Goal: Check status: Check status

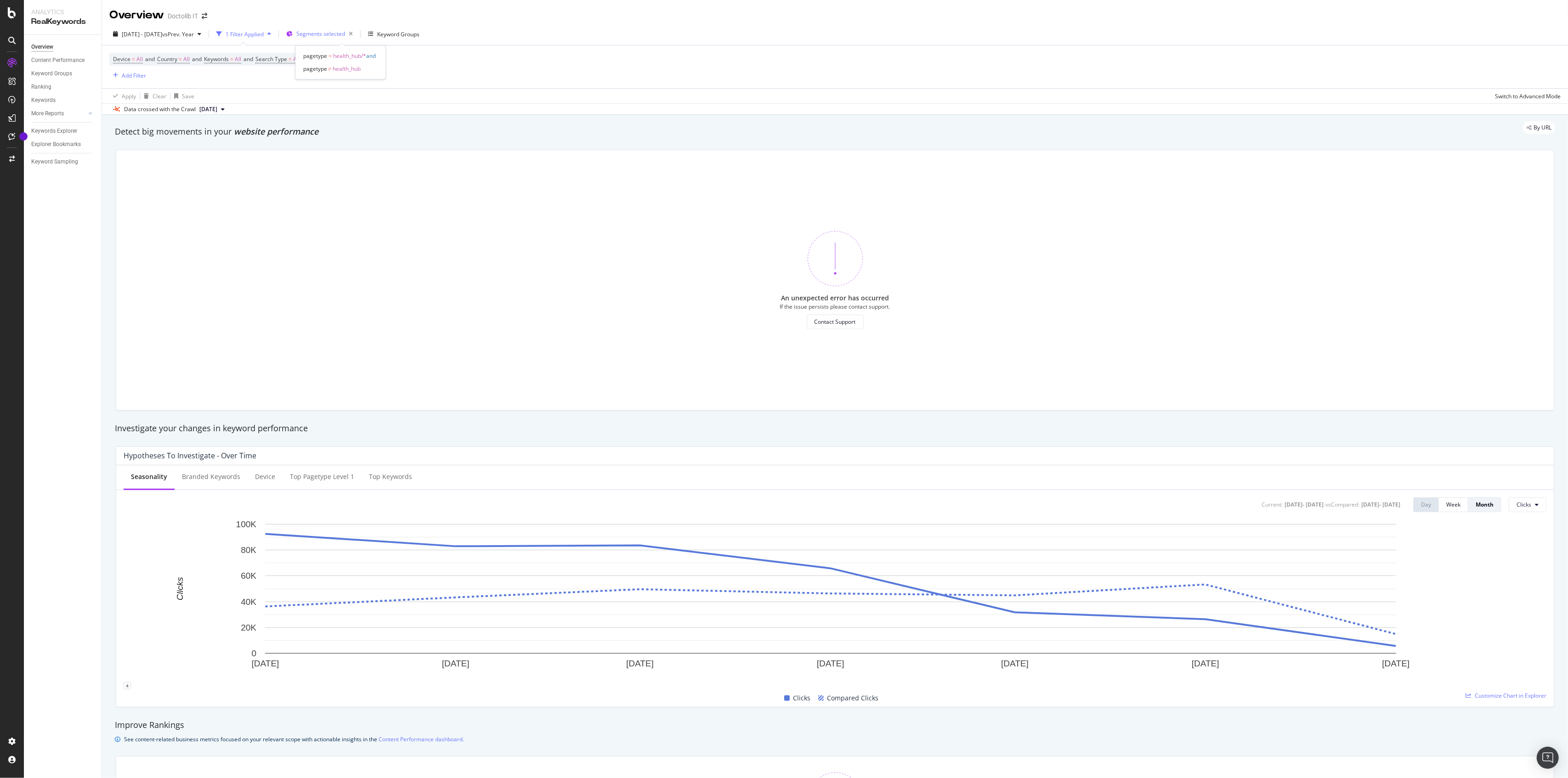
click at [348, 40] on div "Segments selected" at bounding box center [326, 34] width 60 height 13
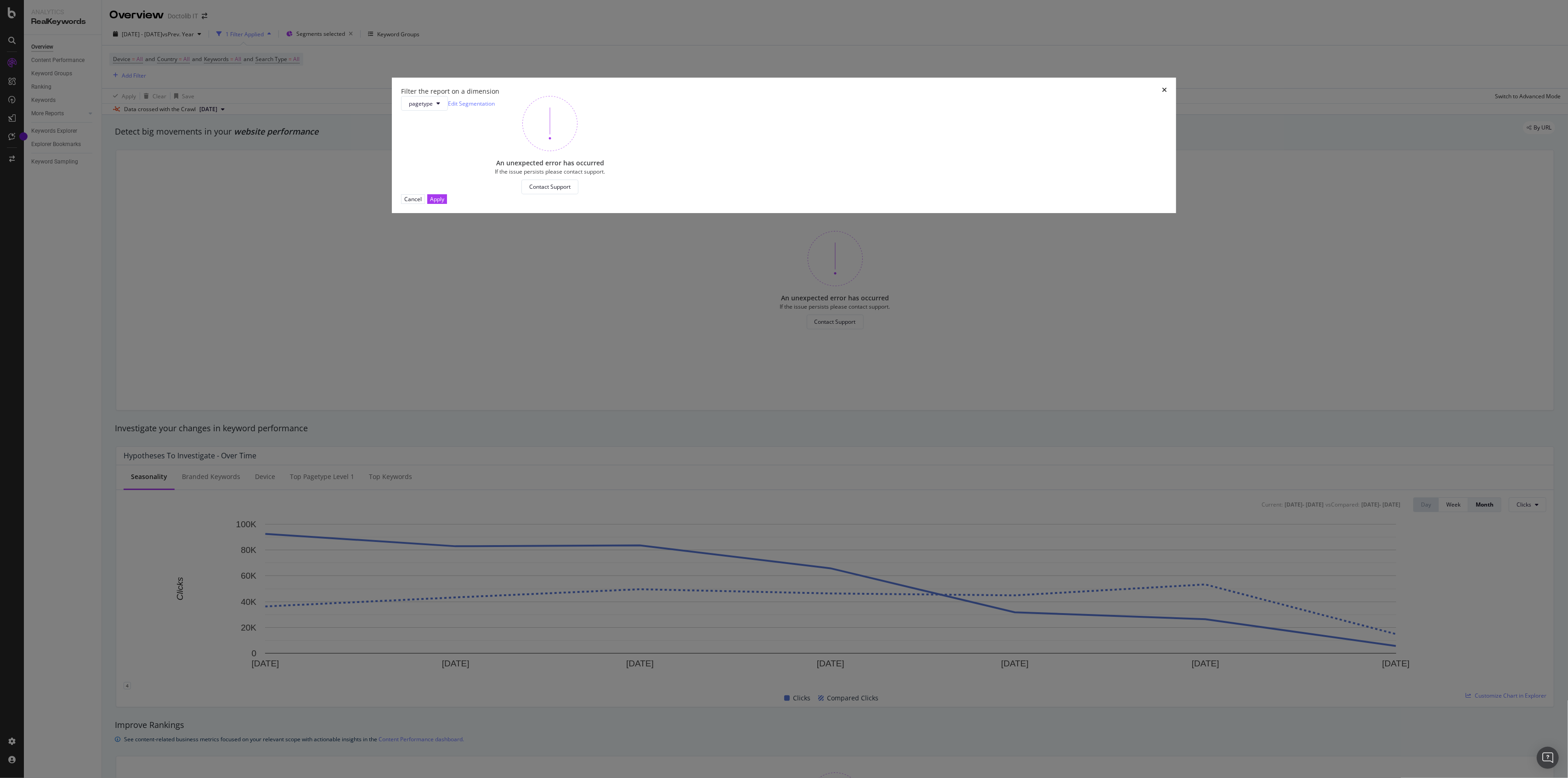
click at [1162, 96] on icon "times" at bounding box center [1165, 91] width 5 height 9
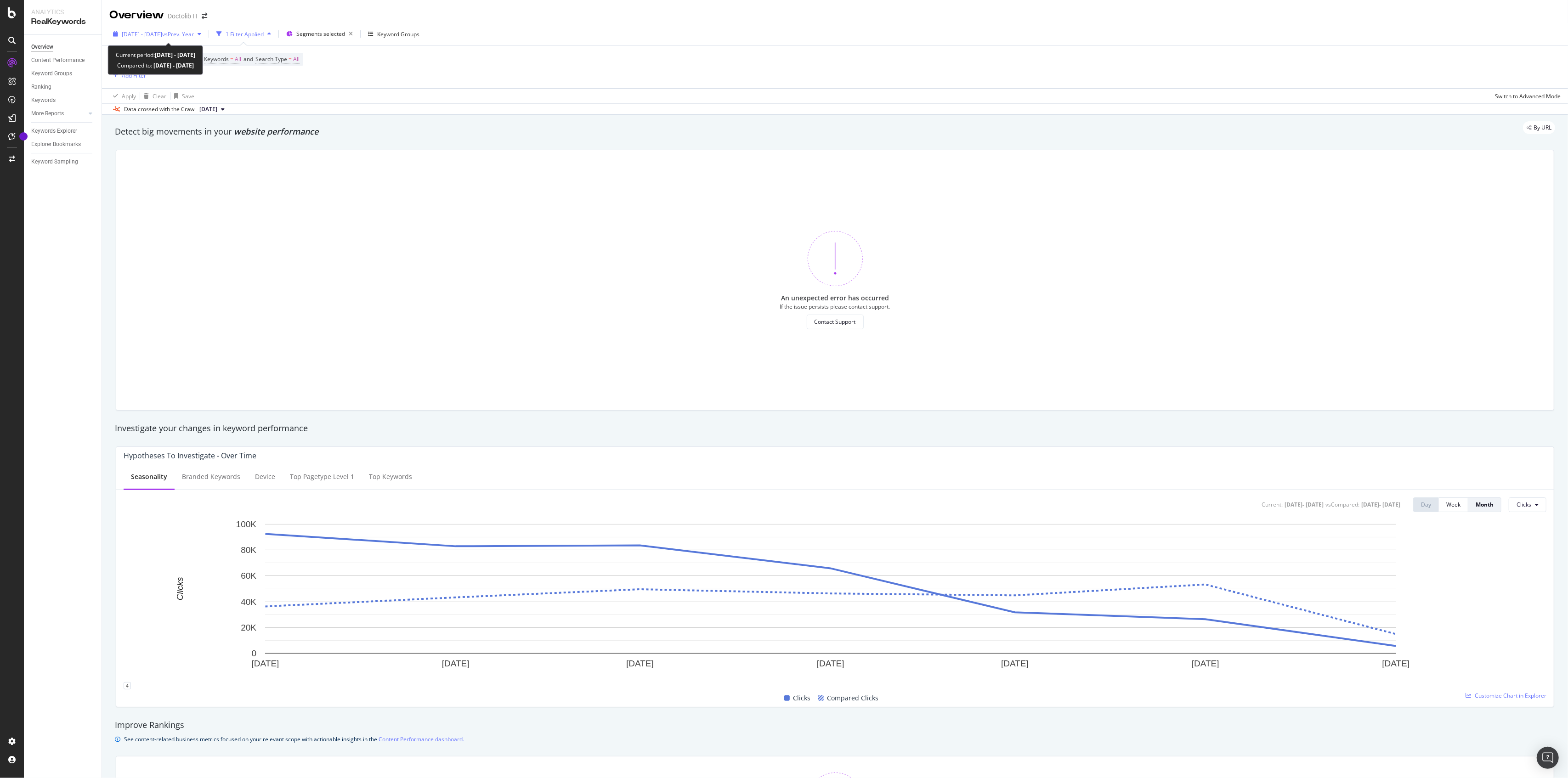
click at [161, 34] on span "[DATE] - [DATE]" at bounding box center [142, 34] width 40 height 8
click at [137, 137] on input "[DATE]" at bounding box center [141, 136] width 37 height 13
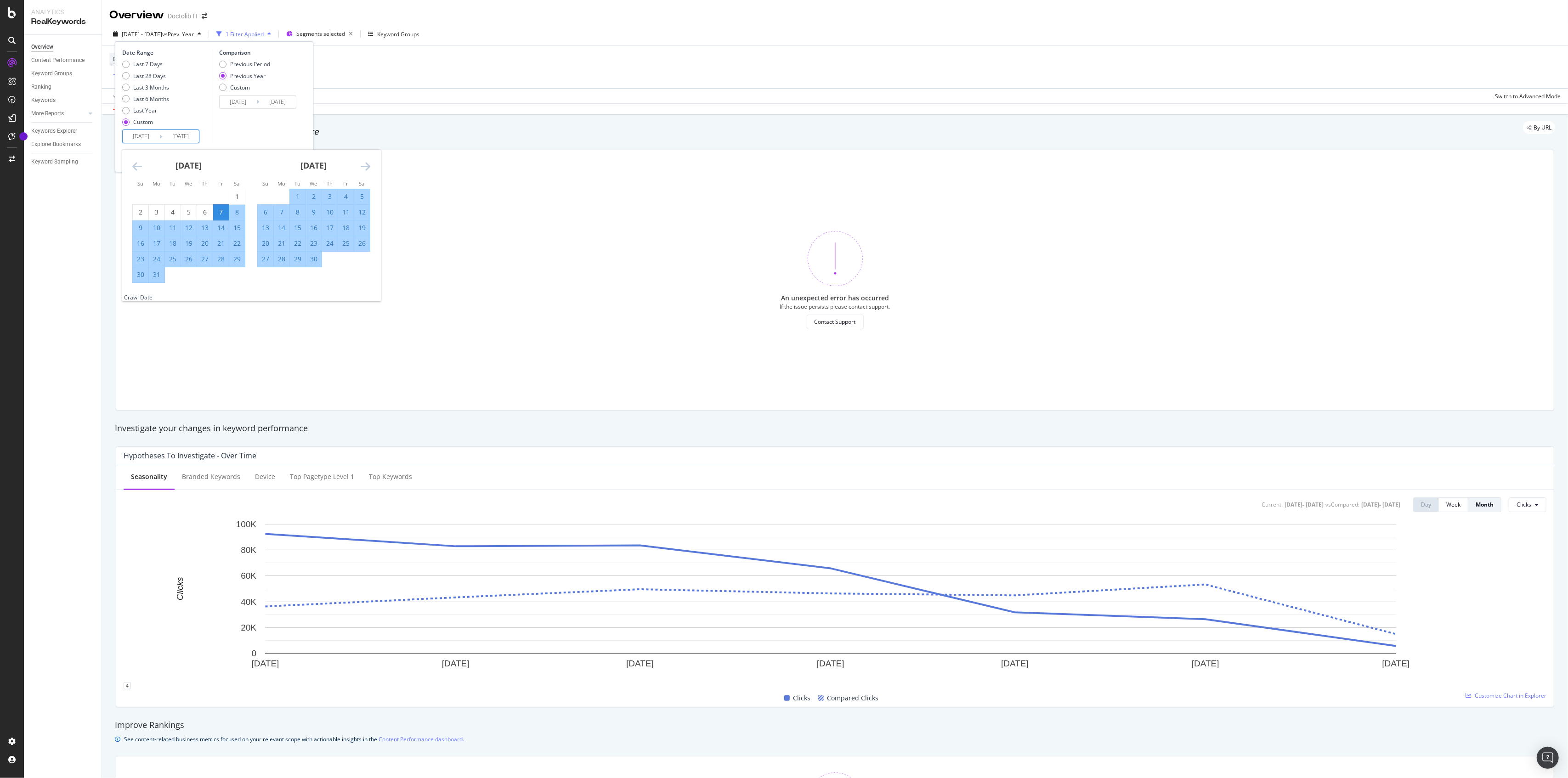
click at [132, 172] on div "Move backward to switch to the previous month." at bounding box center [137, 166] width 10 height 12
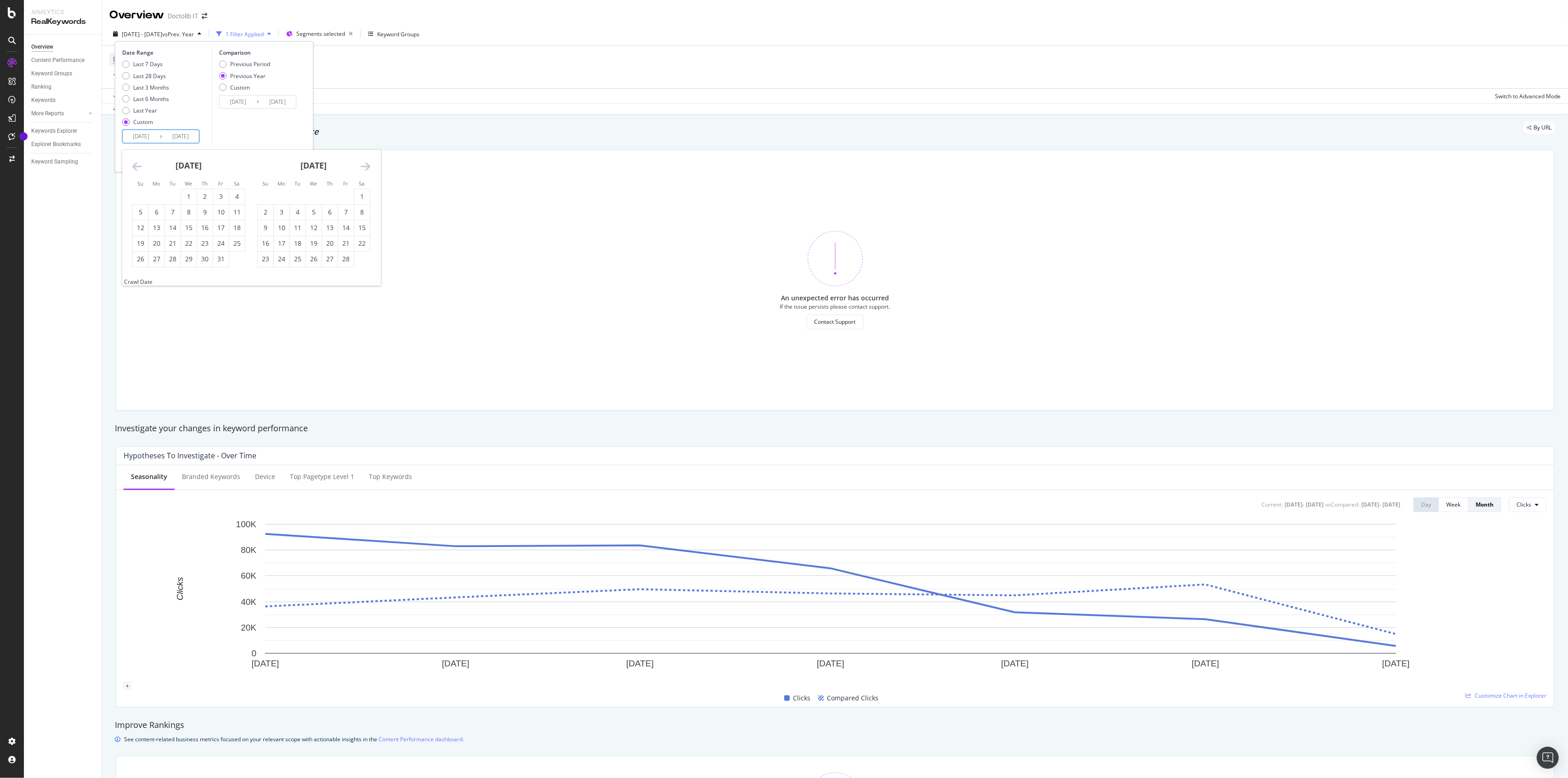
click at [132, 172] on div "Move backward to switch to the previous month." at bounding box center [137, 166] width 10 height 12
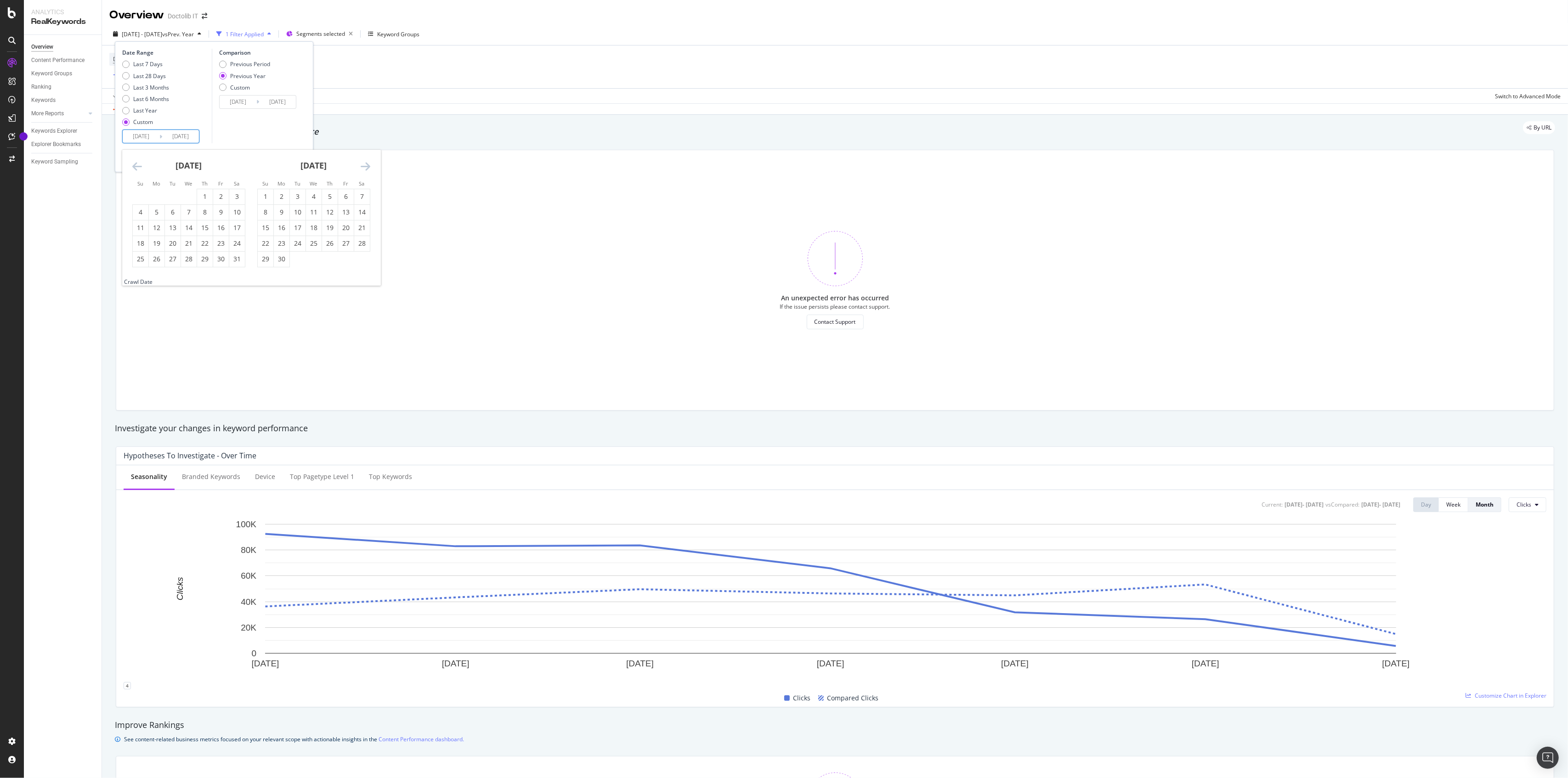
click at [132, 172] on div "Move backward to switch to the previous month." at bounding box center [137, 166] width 10 height 12
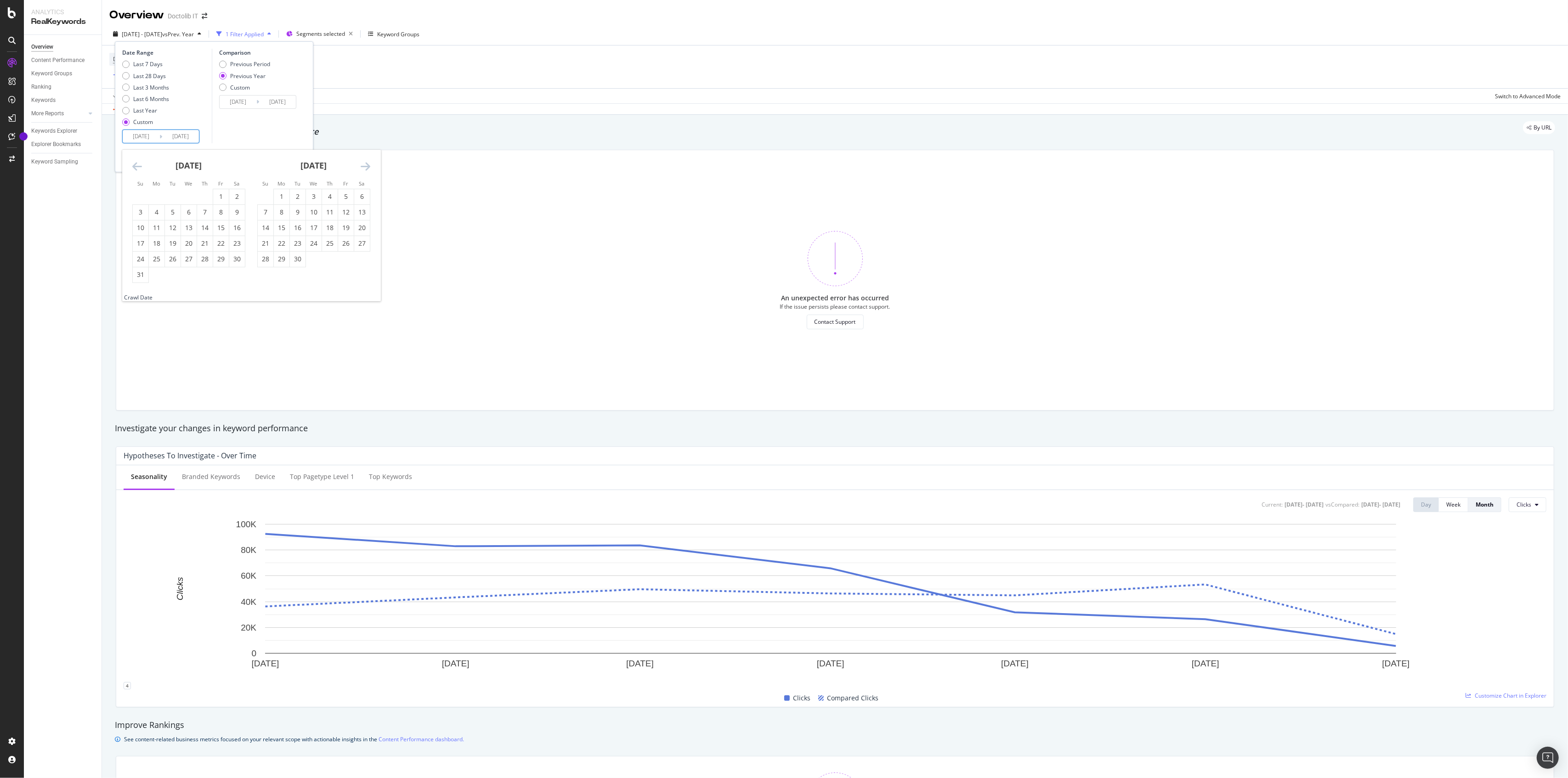
click at [132, 172] on div "Move backward to switch to the previous month." at bounding box center [137, 166] width 10 height 12
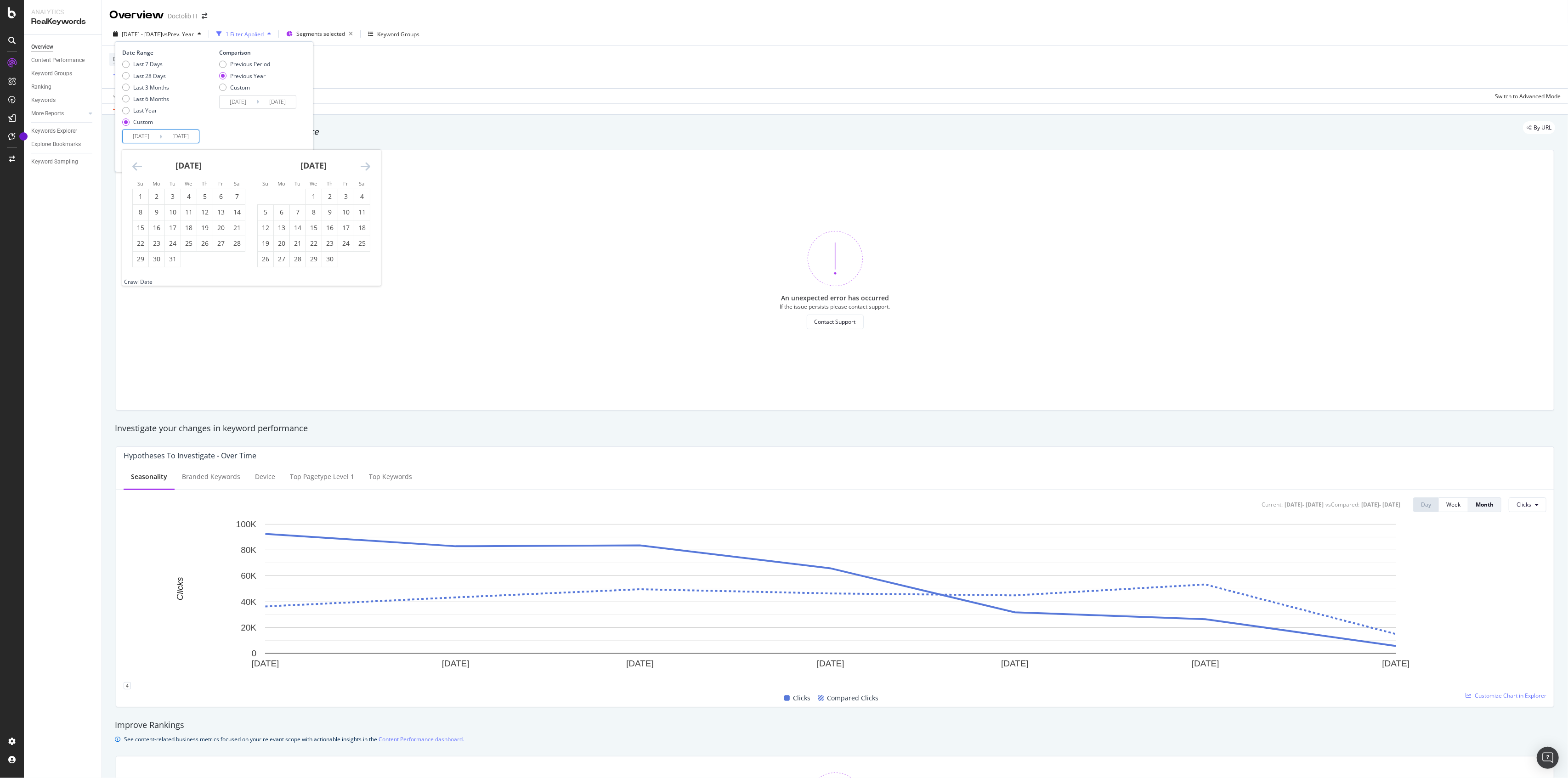
click at [132, 172] on div "Move backward to switch to the previous month." at bounding box center [137, 166] width 10 height 12
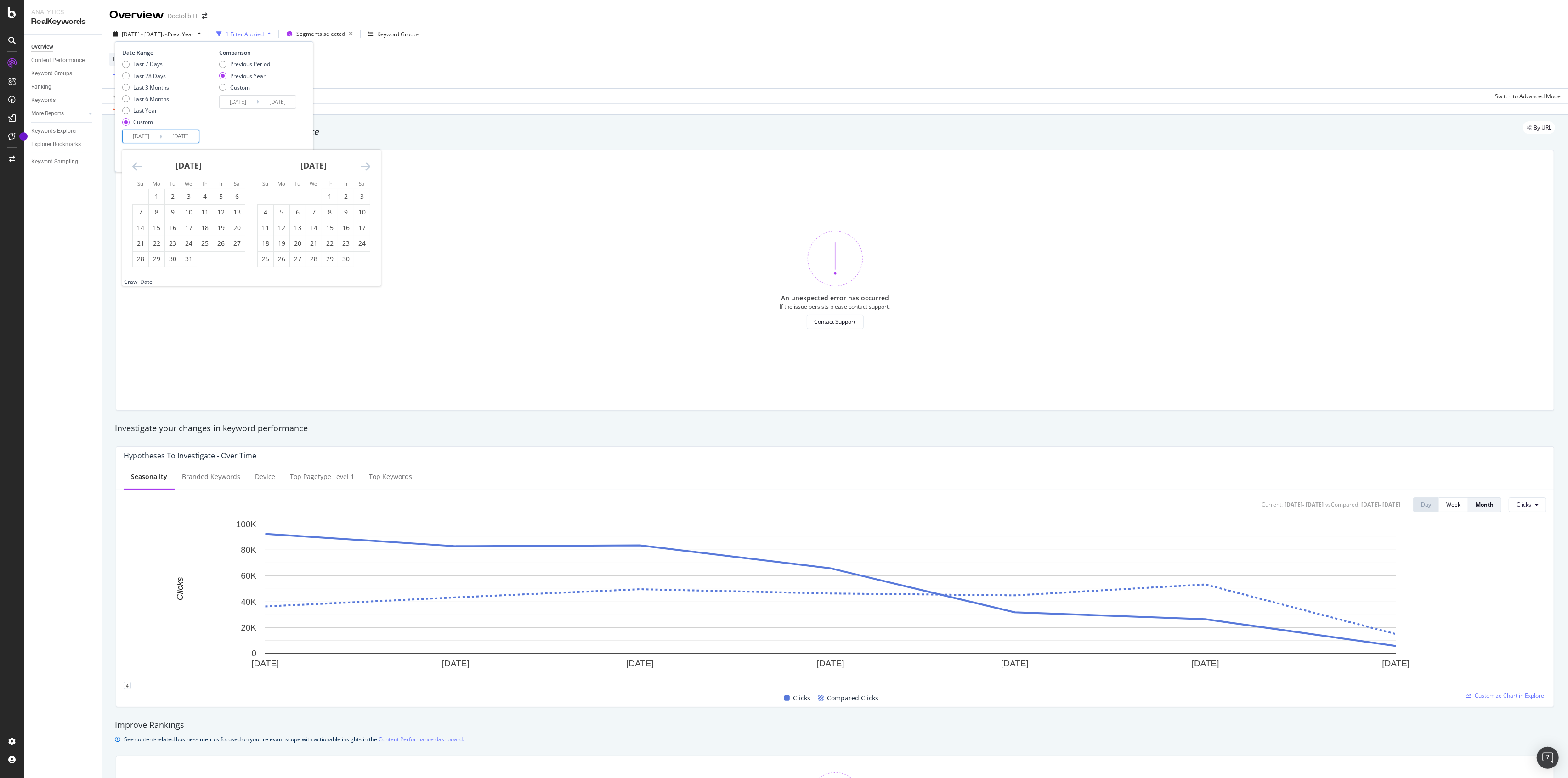
click at [132, 172] on div "Move backward to switch to the previous month." at bounding box center [137, 166] width 10 height 12
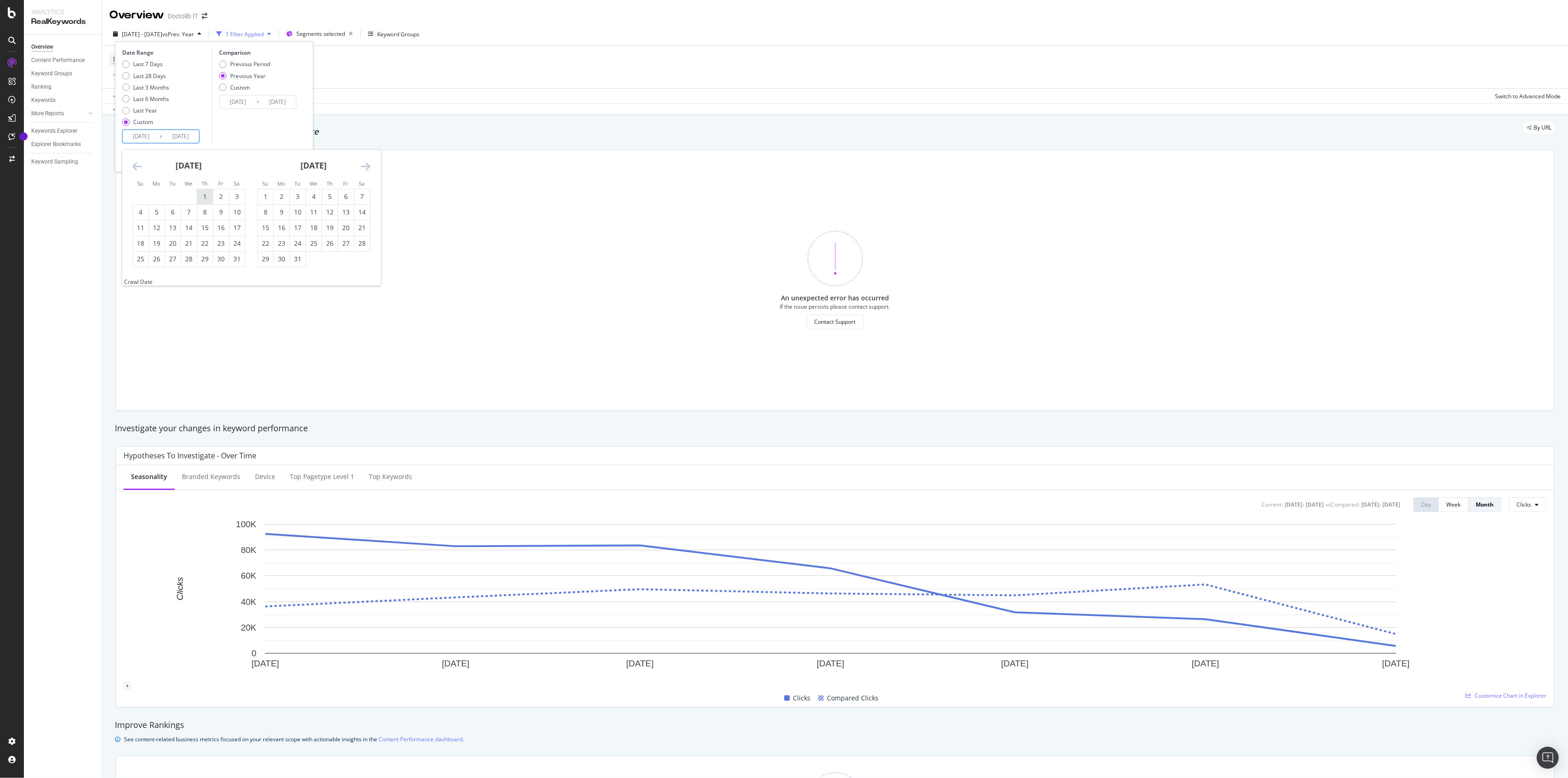
click at [208, 193] on div "1" at bounding box center [205, 196] width 16 height 9
type input "[DATE]"
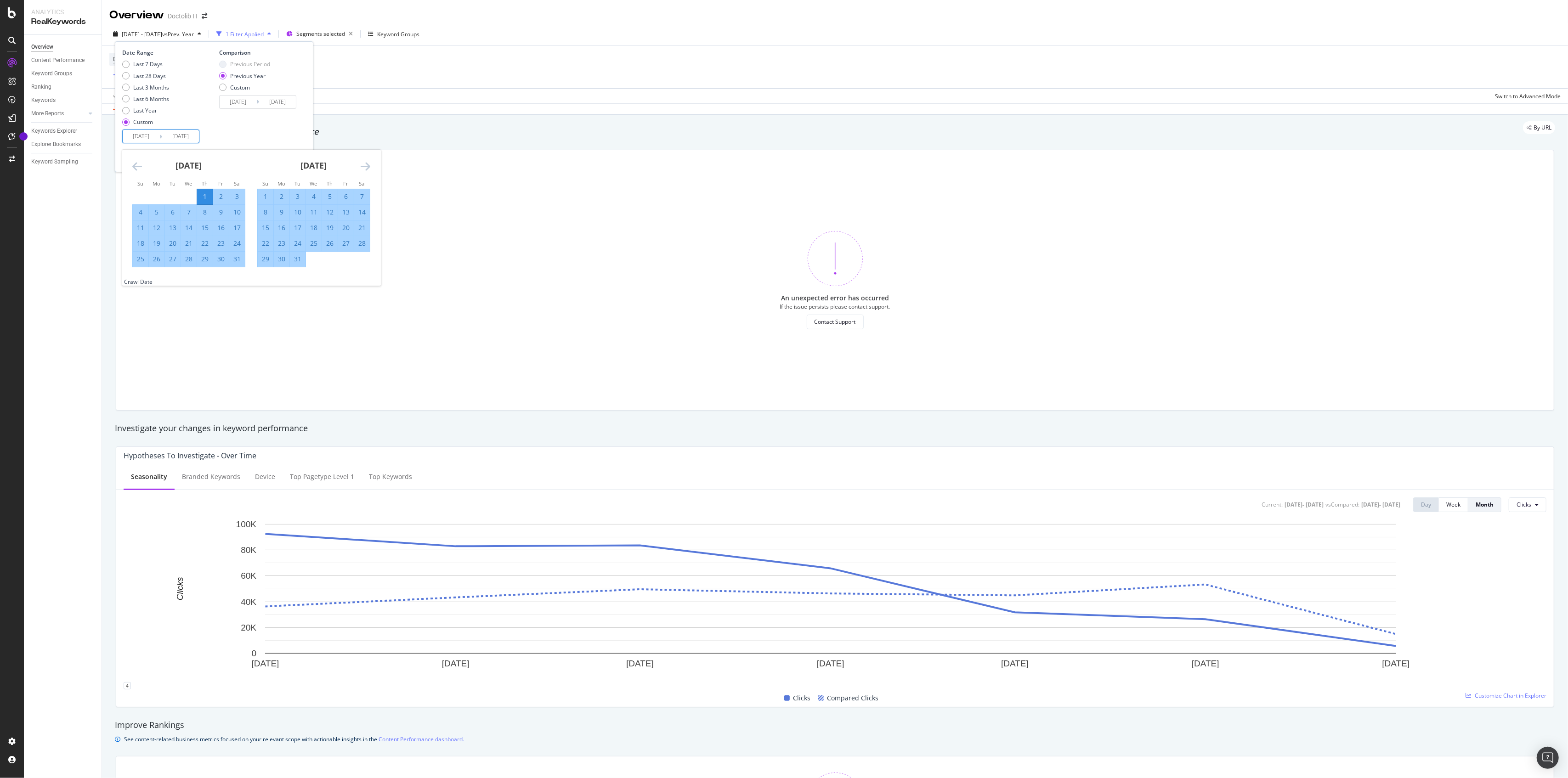
click at [191, 137] on input "[DATE]" at bounding box center [180, 136] width 37 height 13
click at [365, 166] on icon "Move forward to switch to the next month." at bounding box center [366, 166] width 10 height 11
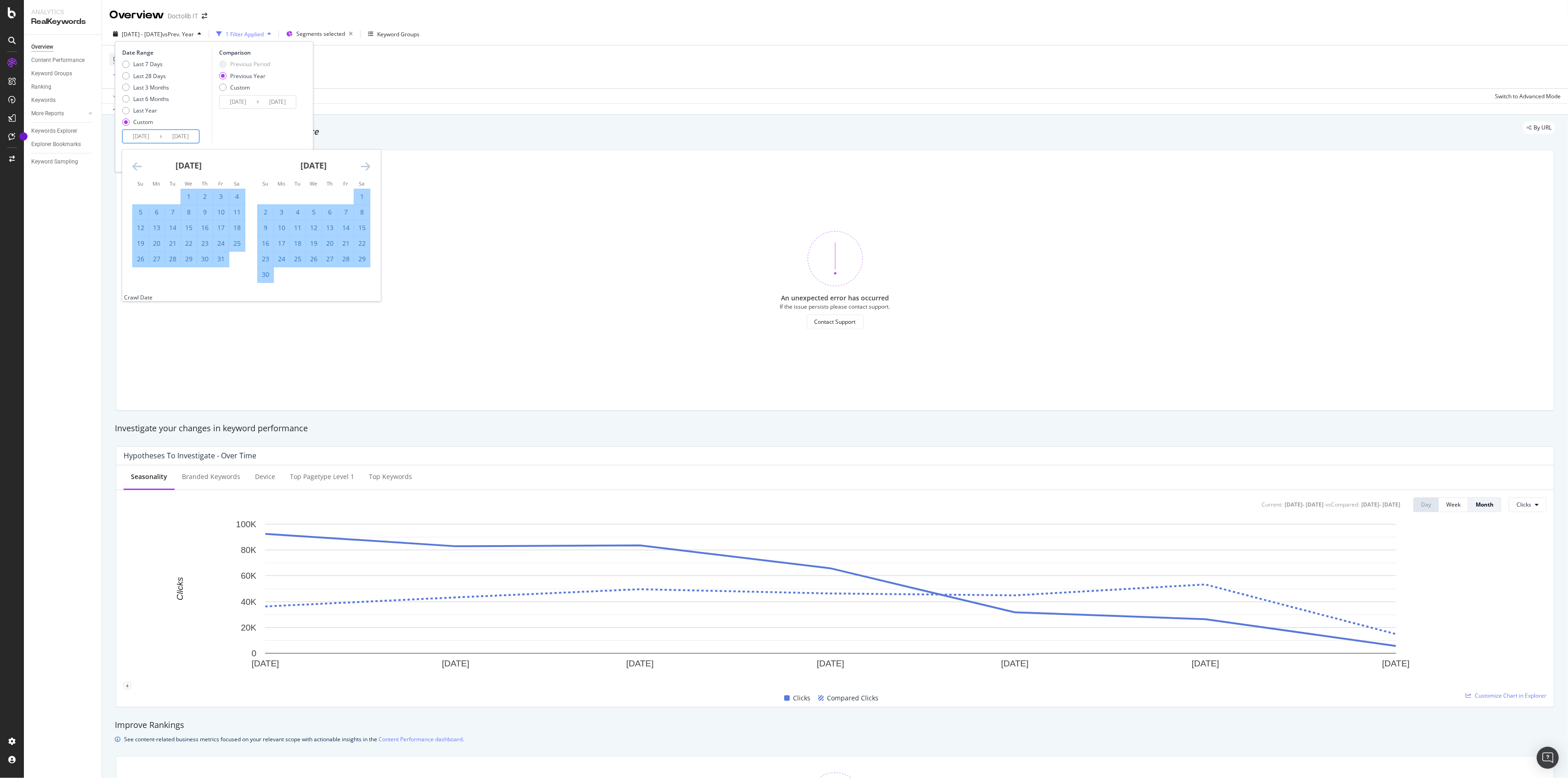
click at [365, 166] on icon "Move forward to switch to the next month." at bounding box center [366, 166] width 10 height 11
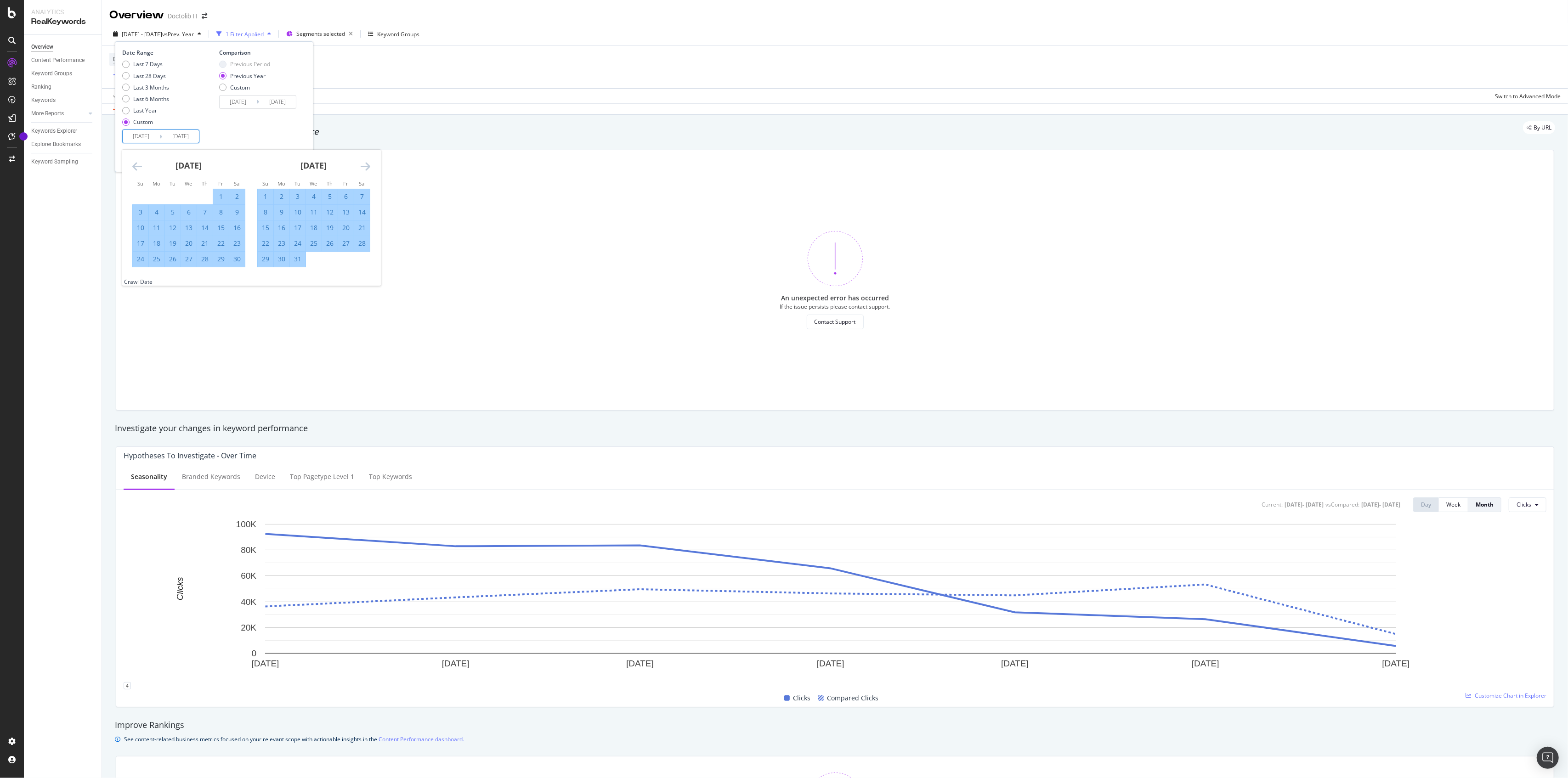
click at [365, 166] on icon "Move forward to switch to the next month." at bounding box center [366, 166] width 10 height 11
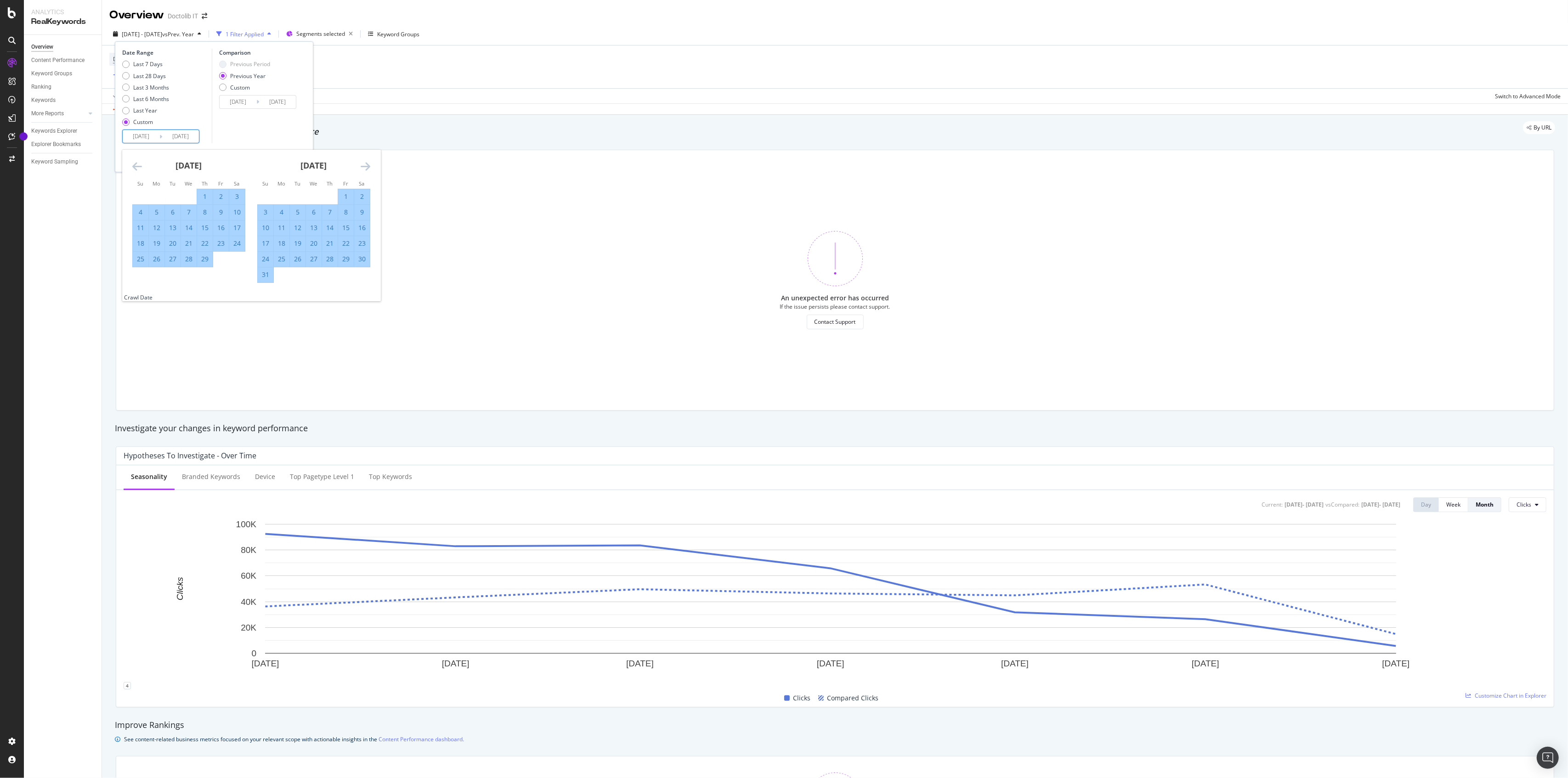
click at [365, 166] on icon "Move forward to switch to the next month." at bounding box center [366, 166] width 10 height 11
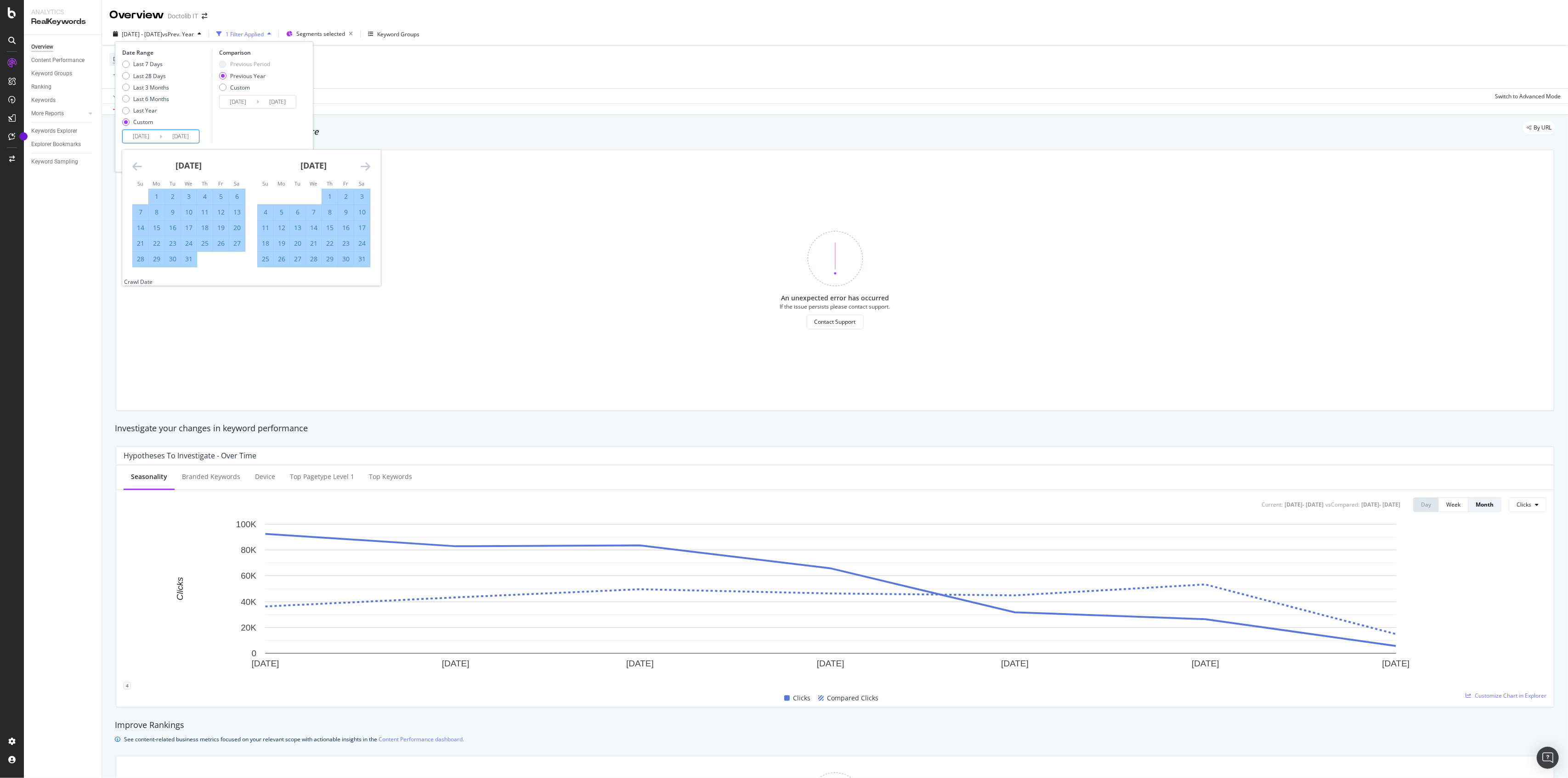
click at [365, 166] on icon "Move forward to switch to the next month." at bounding box center [366, 166] width 10 height 11
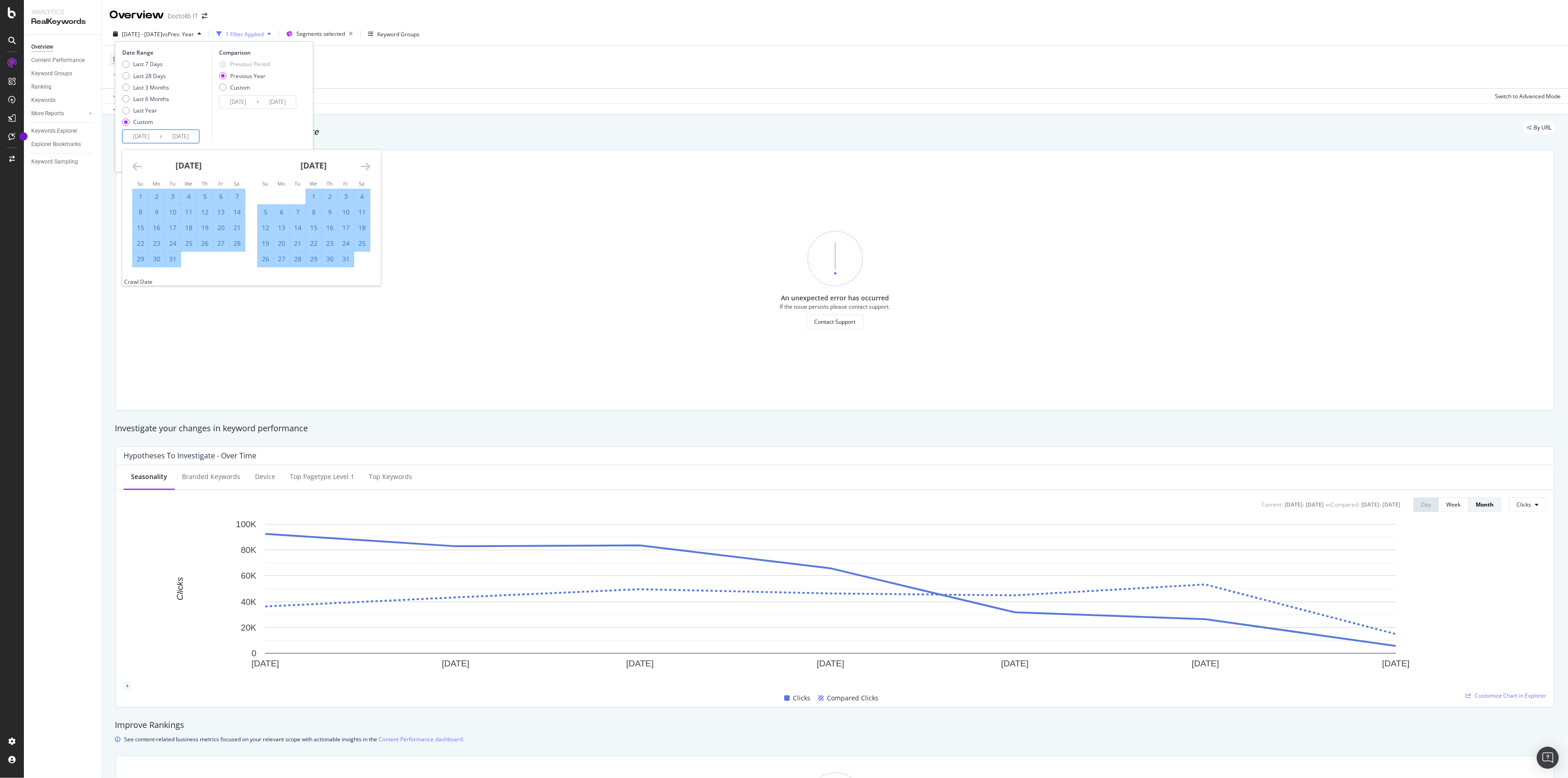
click at [365, 166] on icon "Move forward to switch to the next month." at bounding box center [366, 166] width 10 height 11
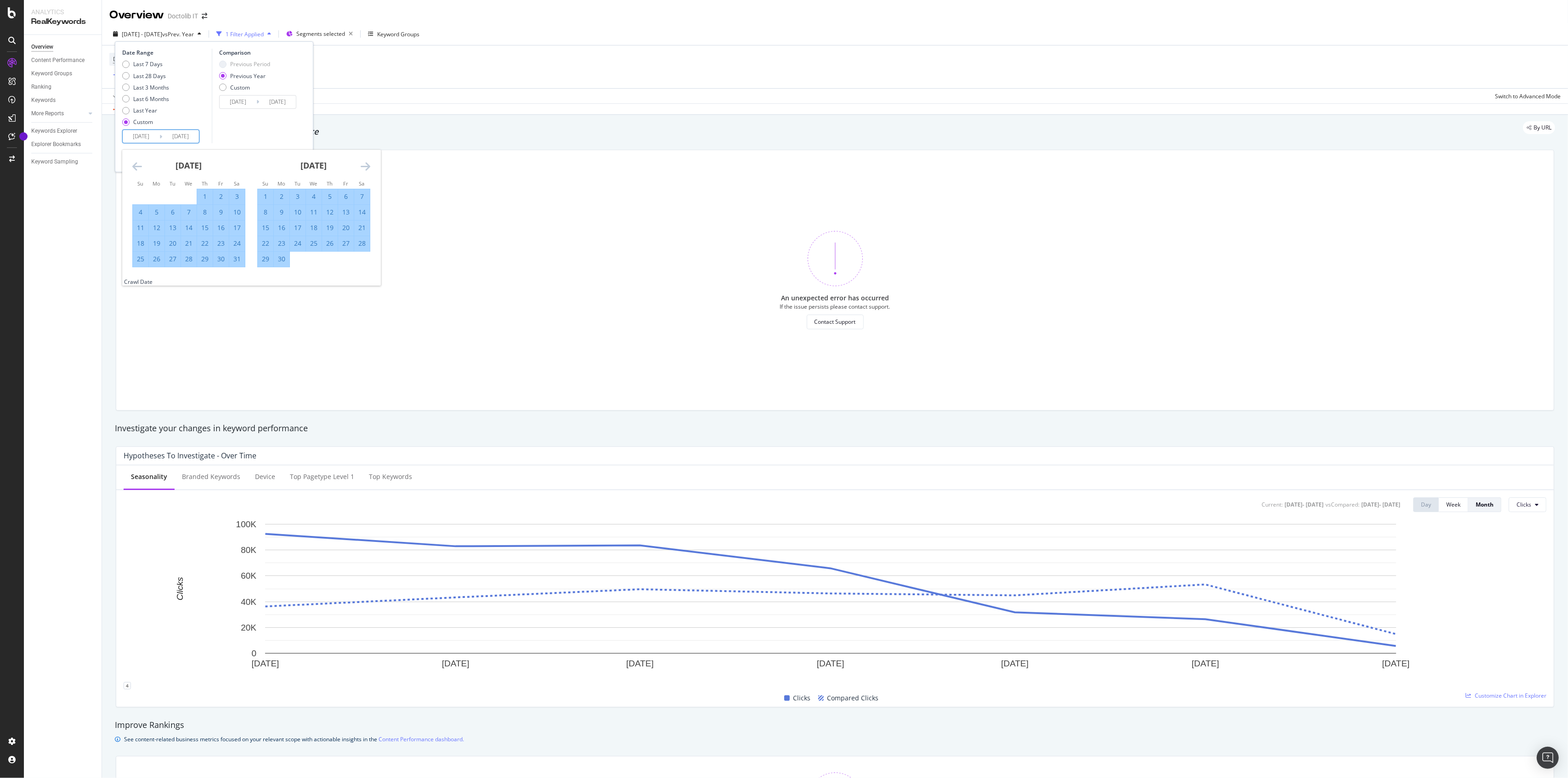
click at [365, 166] on icon "Move forward to switch to the next month." at bounding box center [366, 166] width 10 height 11
click at [332, 226] on div "18" at bounding box center [330, 227] width 16 height 9
type input "[DATE]"
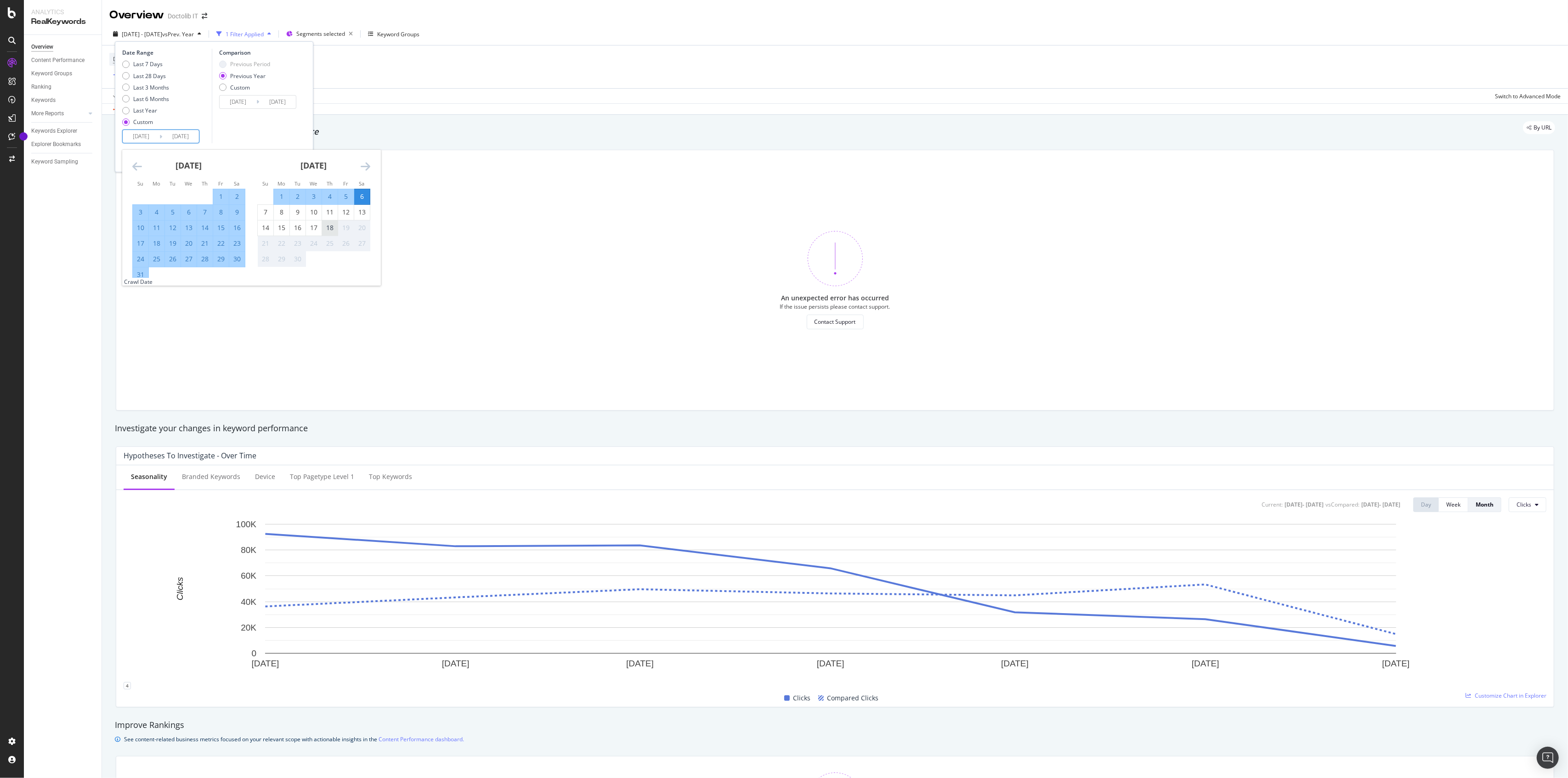
type input "[DATE]"
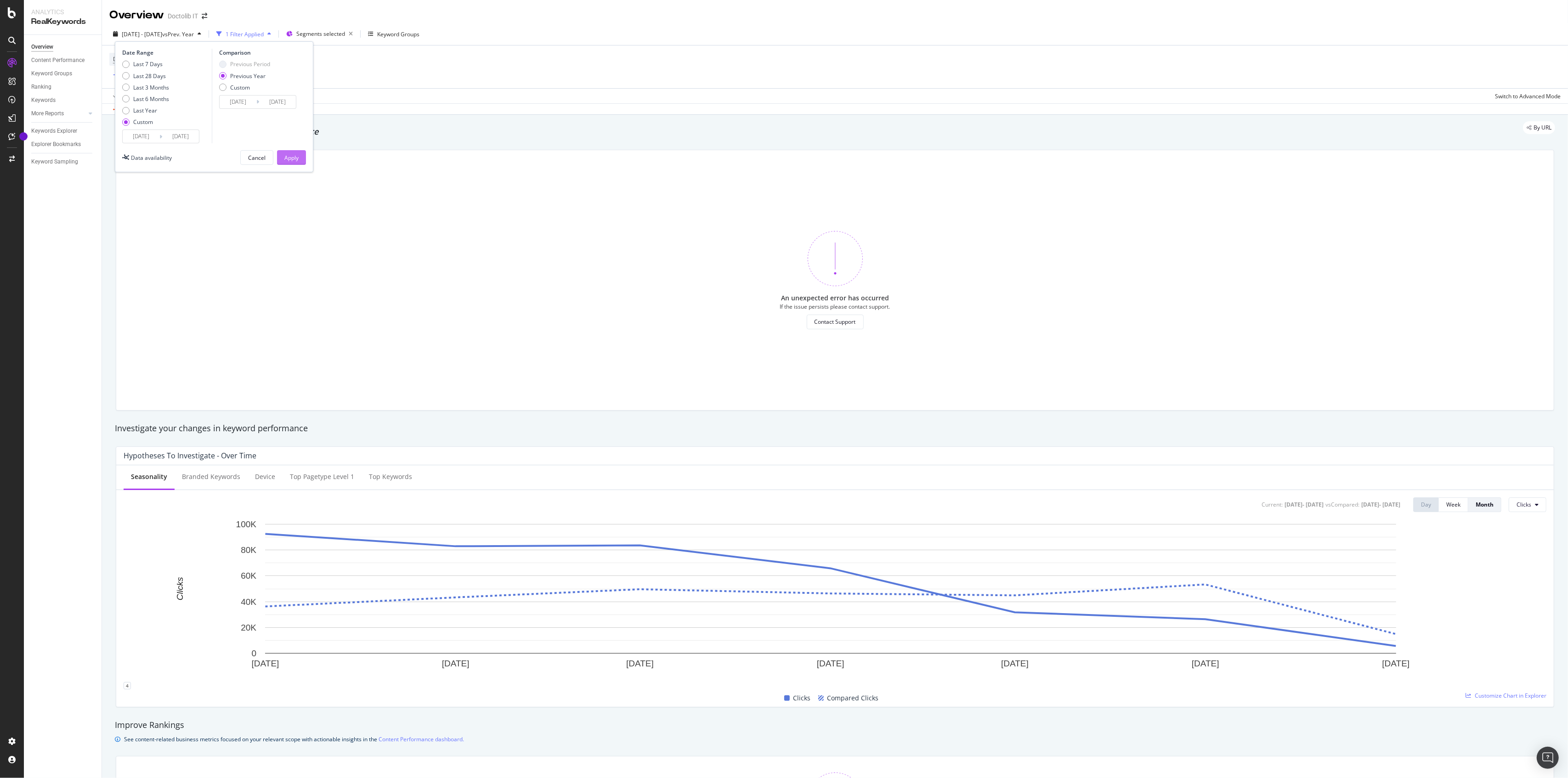
click at [289, 154] on div "Apply" at bounding box center [291, 158] width 14 height 8
